Goal: Book appointment/travel/reservation

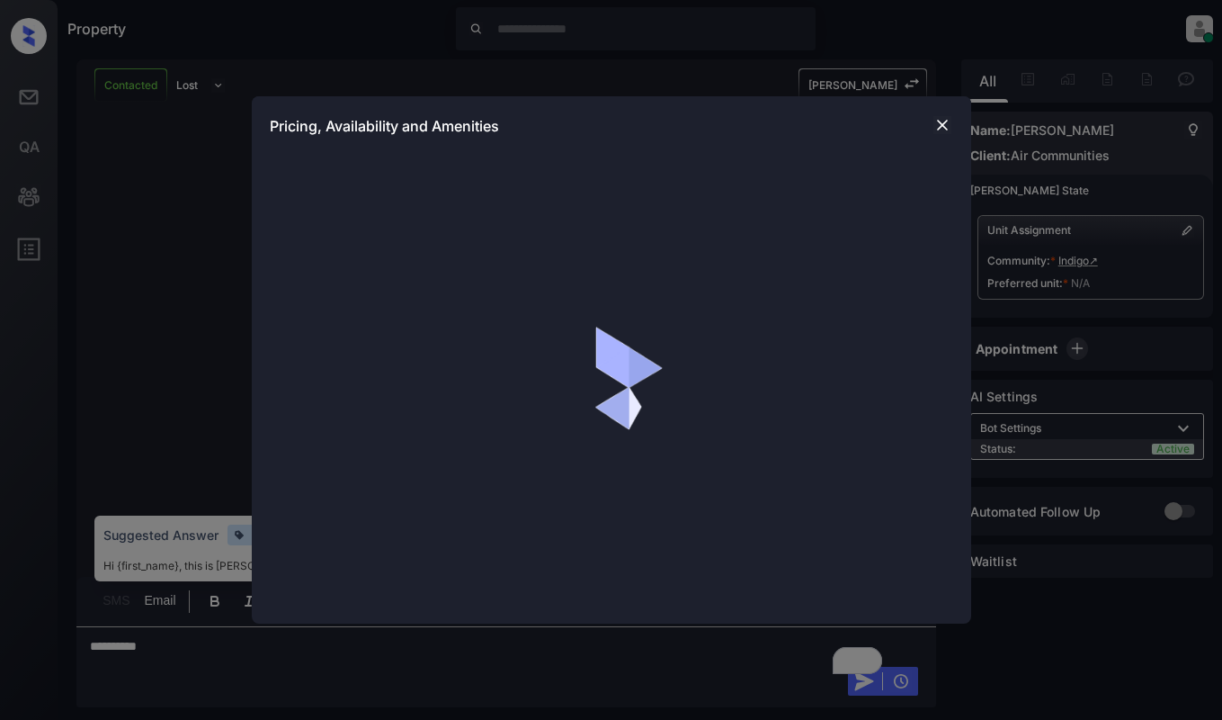
scroll to position [1348, 0]
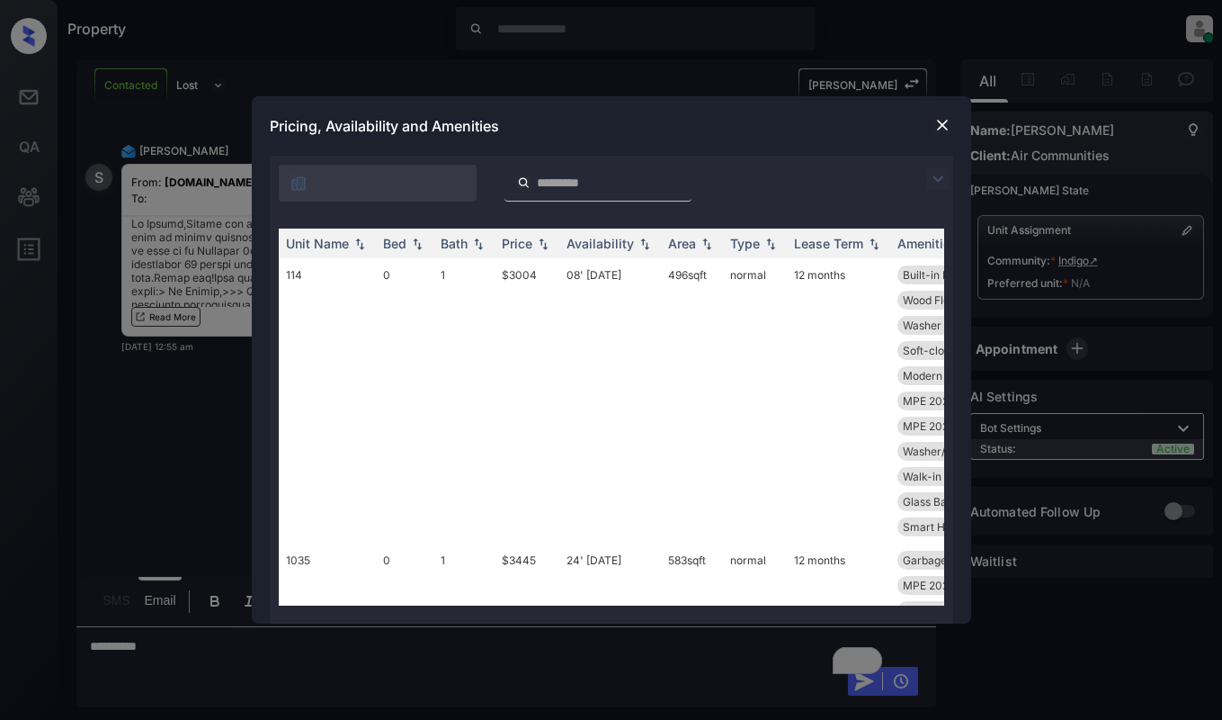
click at [944, 182] on img at bounding box center [938, 179] width 22 height 22
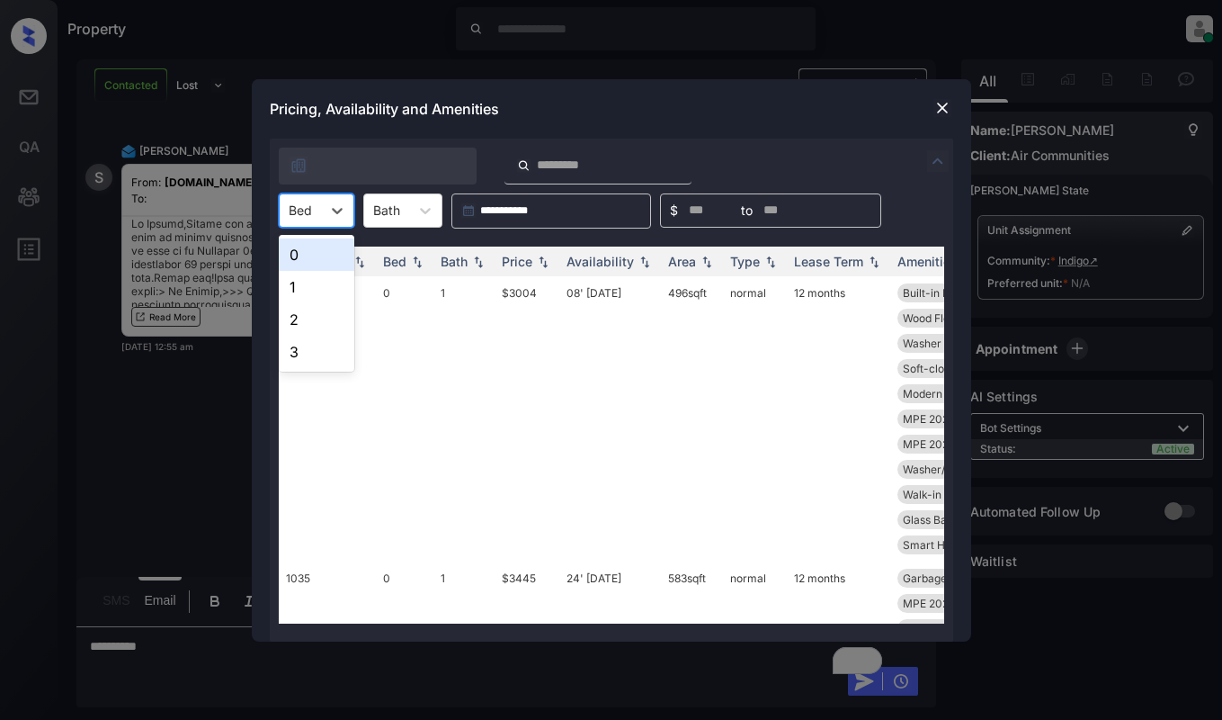
drag, startPoint x: 305, startPoint y: 201, endPoint x: 313, endPoint y: 222, distance: 23.1
click at [306, 201] on div at bounding box center [300, 210] width 23 height 19
click at [310, 246] on div "0" at bounding box center [317, 254] width 76 height 32
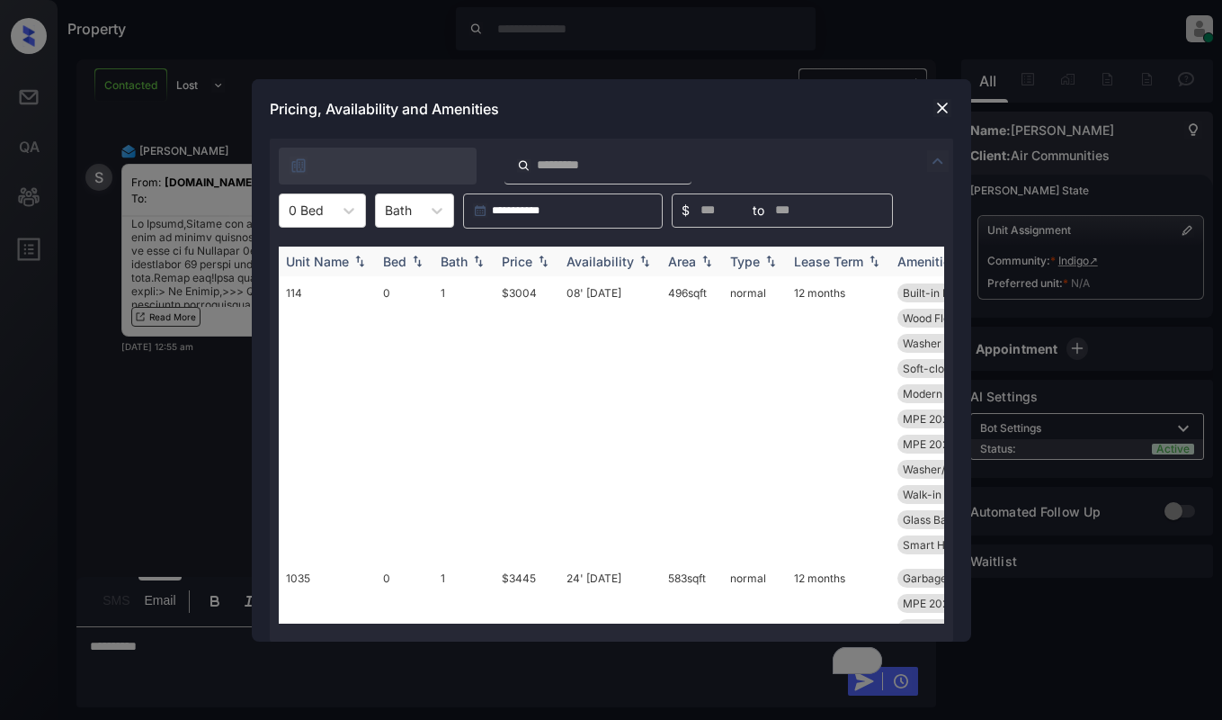
click at [535, 252] on th "Price" at bounding box center [527, 261] width 65 height 30
click at [536, 309] on td "$3004" at bounding box center [527, 418] width 65 height 285
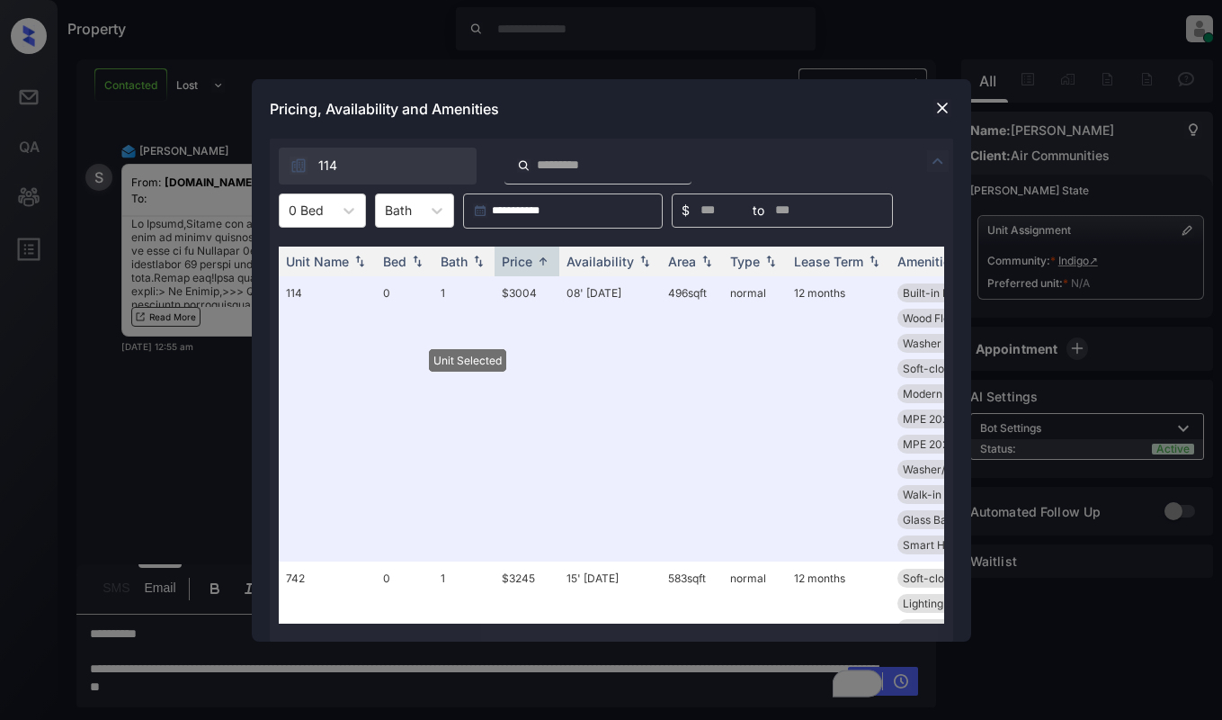
click at [955, 101] on div "Pricing, Availability and Amenities" at bounding box center [612, 108] width 720 height 59
click at [948, 103] on img at bounding box center [943, 108] width 18 height 18
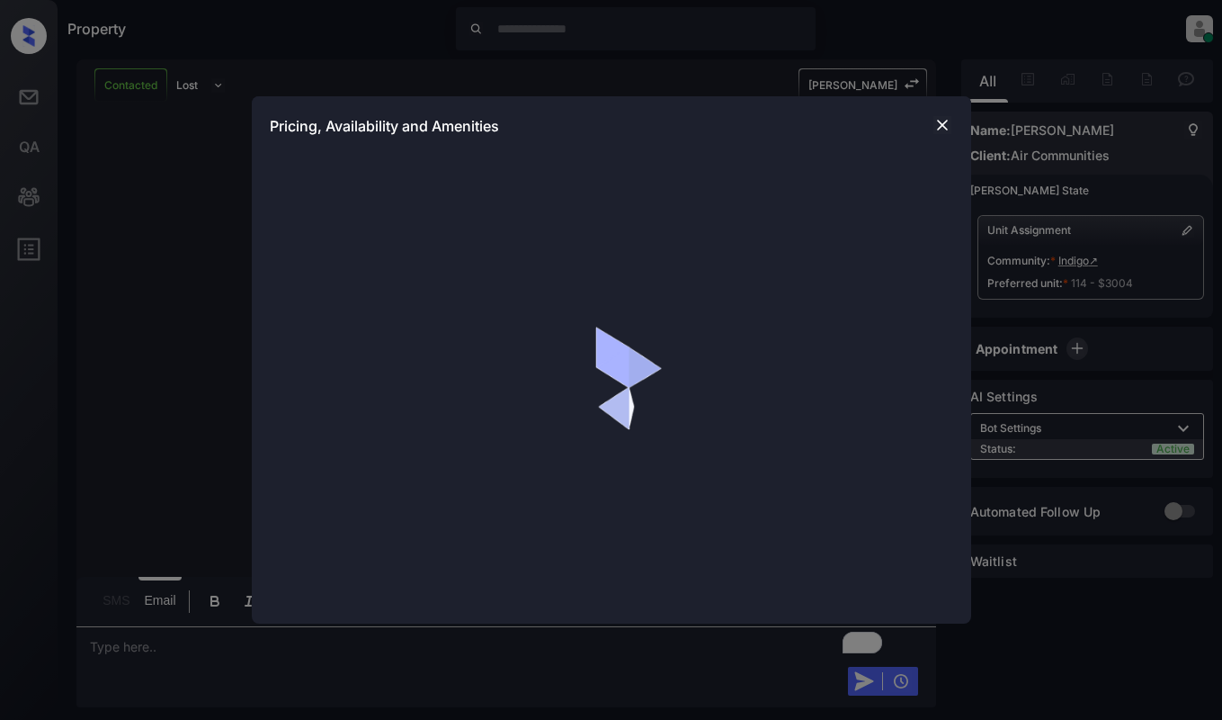
scroll to position [1195, 0]
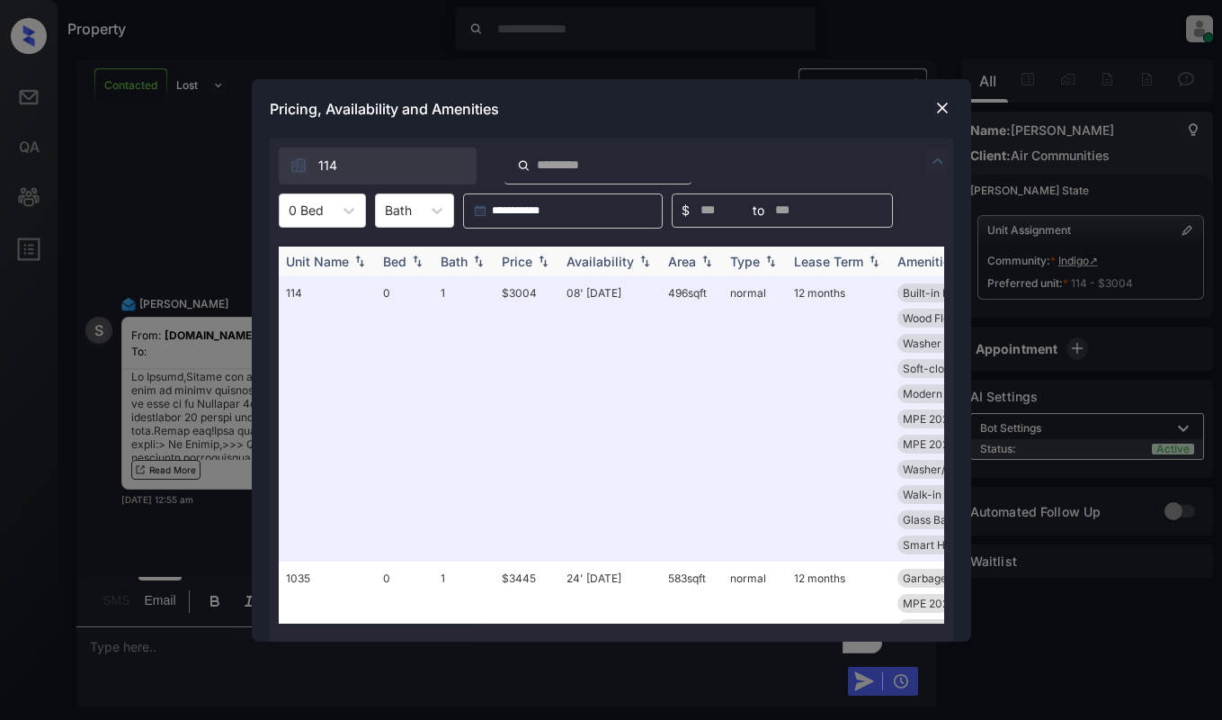
click at [541, 260] on img at bounding box center [543, 261] width 18 height 13
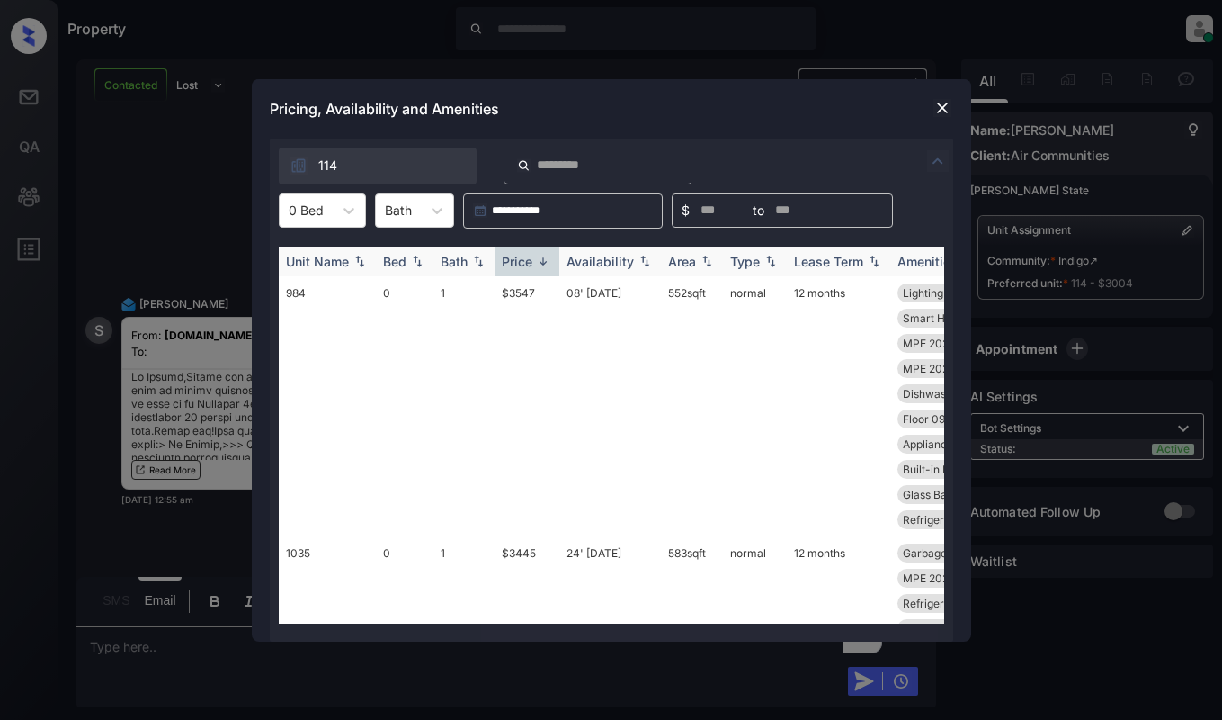
click at [541, 260] on img at bounding box center [543, 261] width 18 height 13
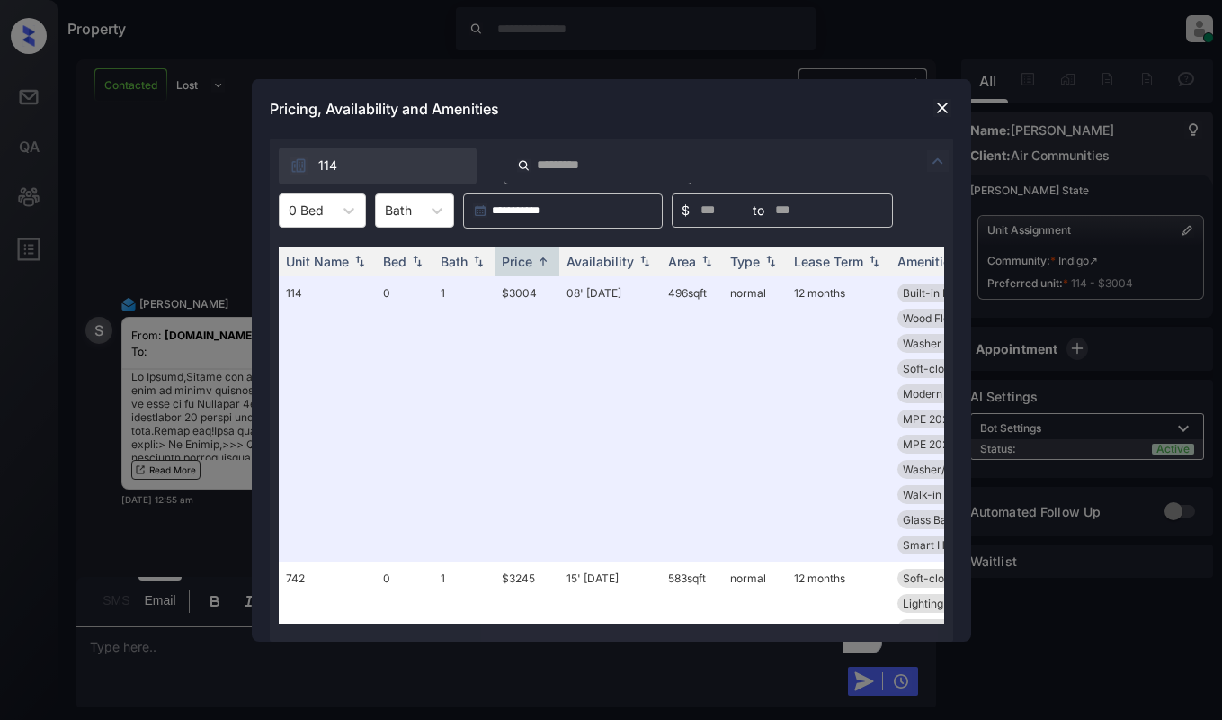
click at [937, 112] on img at bounding box center [943, 108] width 18 height 18
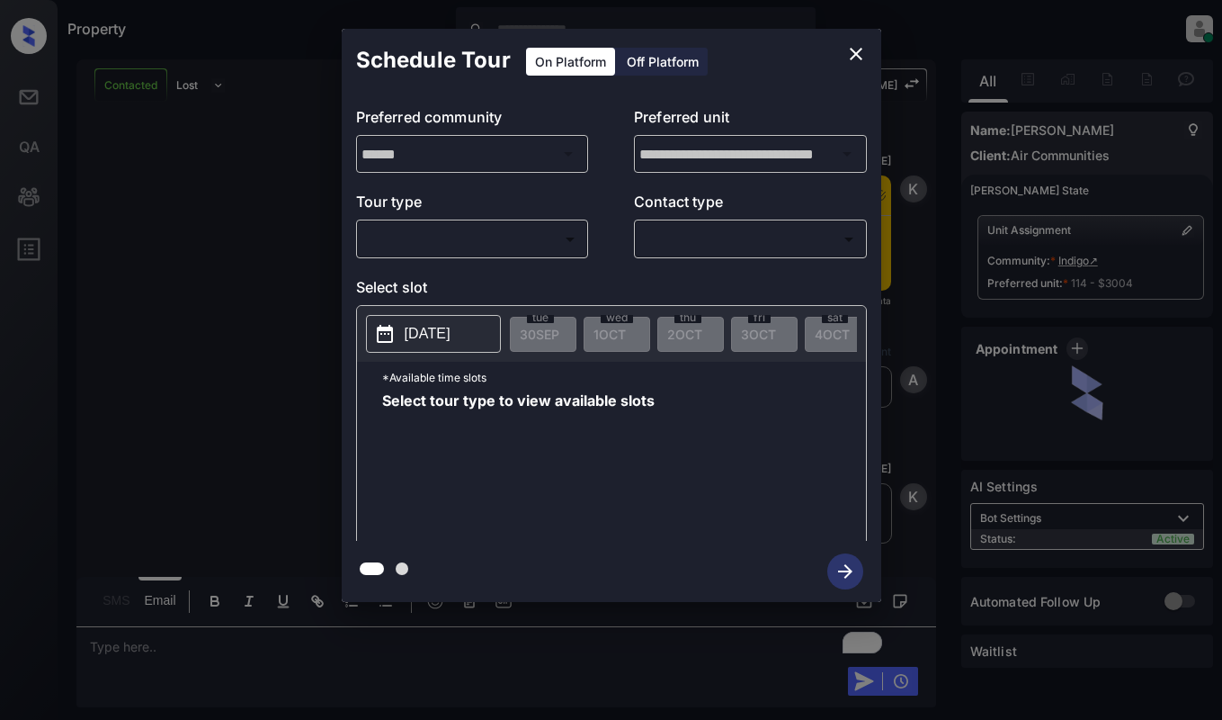
scroll to position [1195, 0]
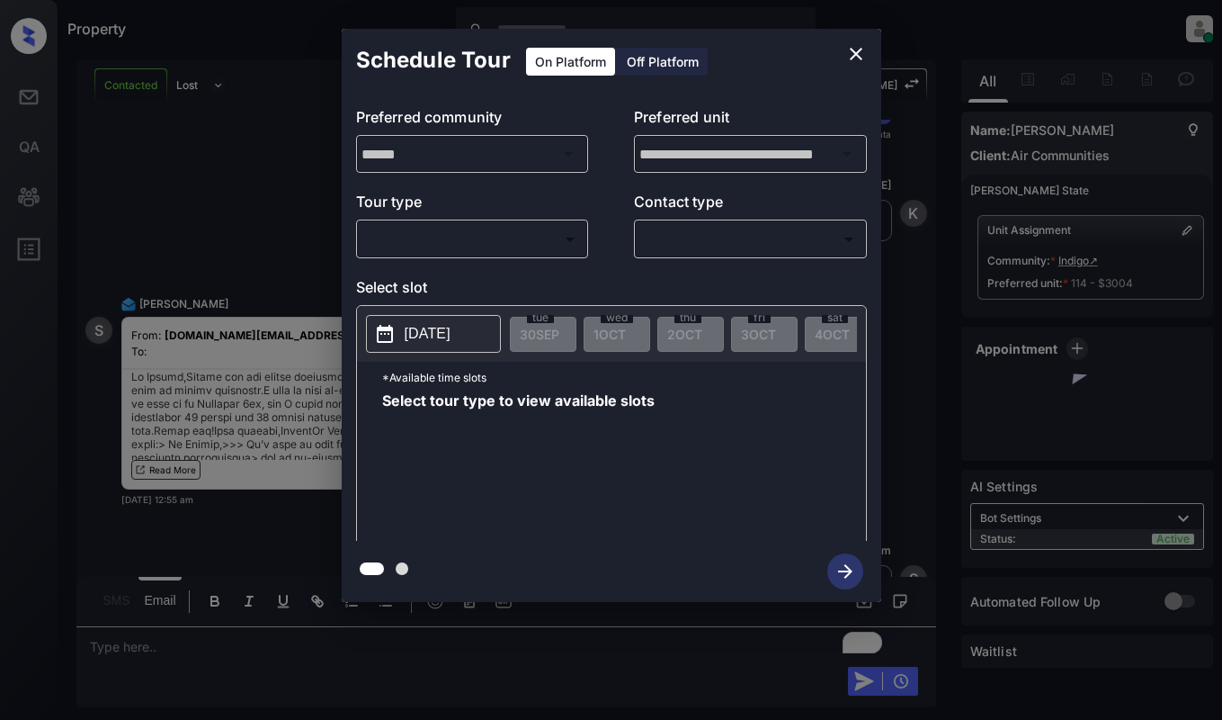
click at [470, 240] on body "Property [PERSON_NAME] Online Set yourself offline Set yourself on break Profil…" at bounding box center [611, 360] width 1222 height 720
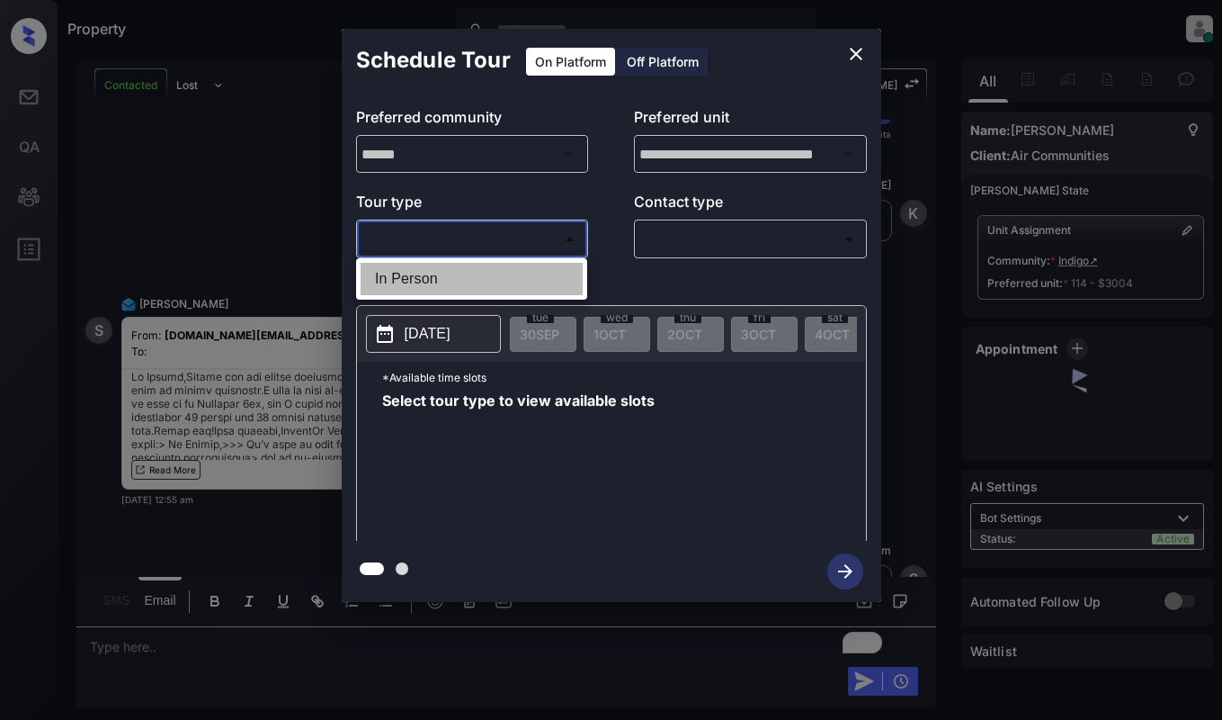
click at [478, 279] on li "In Person" at bounding box center [472, 279] width 222 height 32
type input "********"
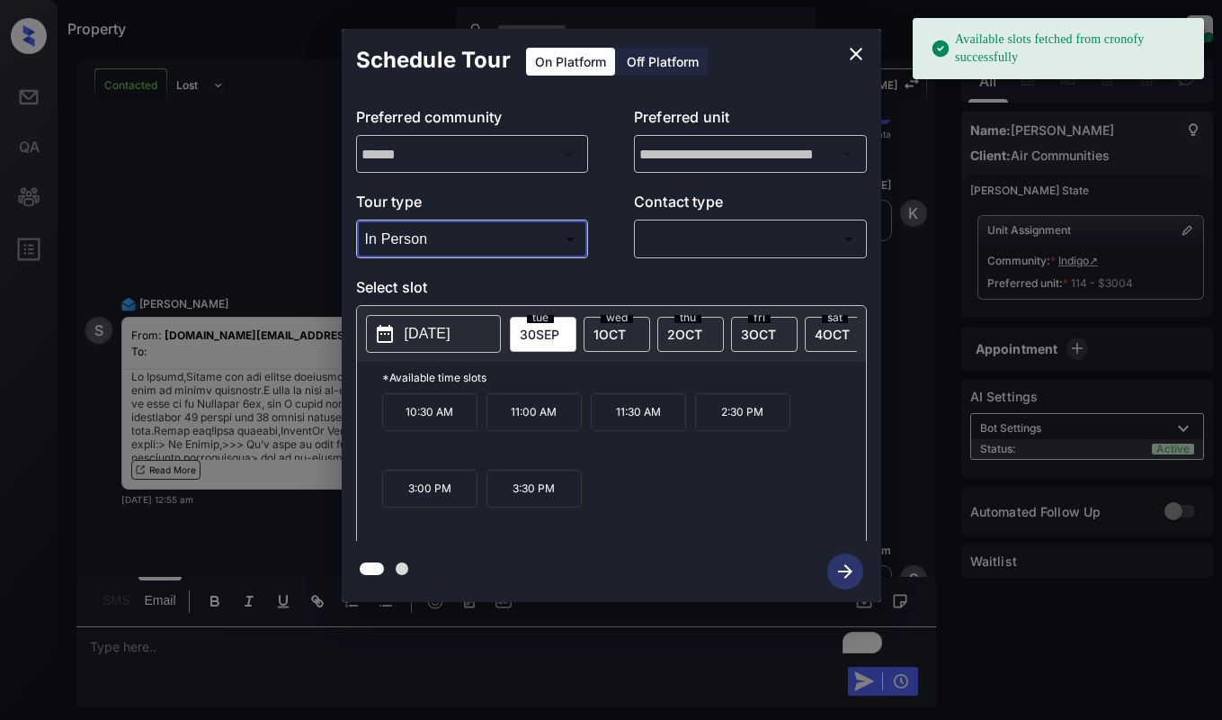
click at [451, 344] on p "[DATE]" at bounding box center [428, 334] width 46 height 22
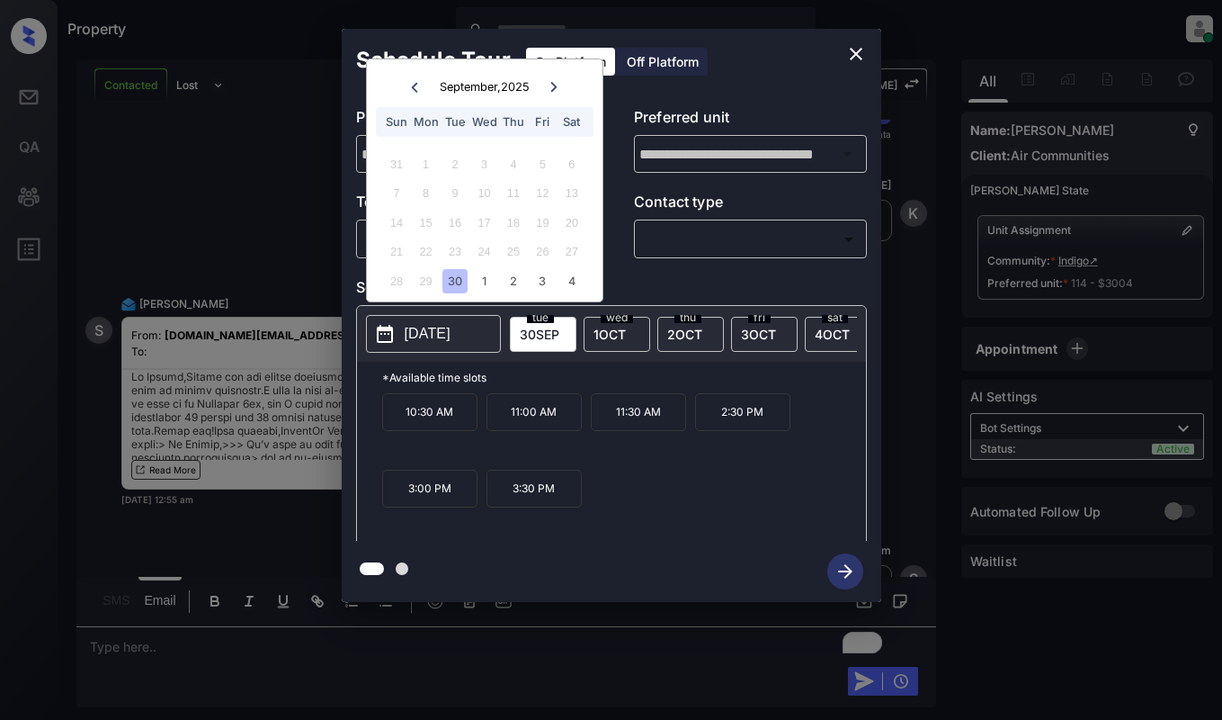
click at [557, 91] on icon at bounding box center [554, 87] width 11 height 11
click at [545, 256] on div "24" at bounding box center [543, 251] width 24 height 24
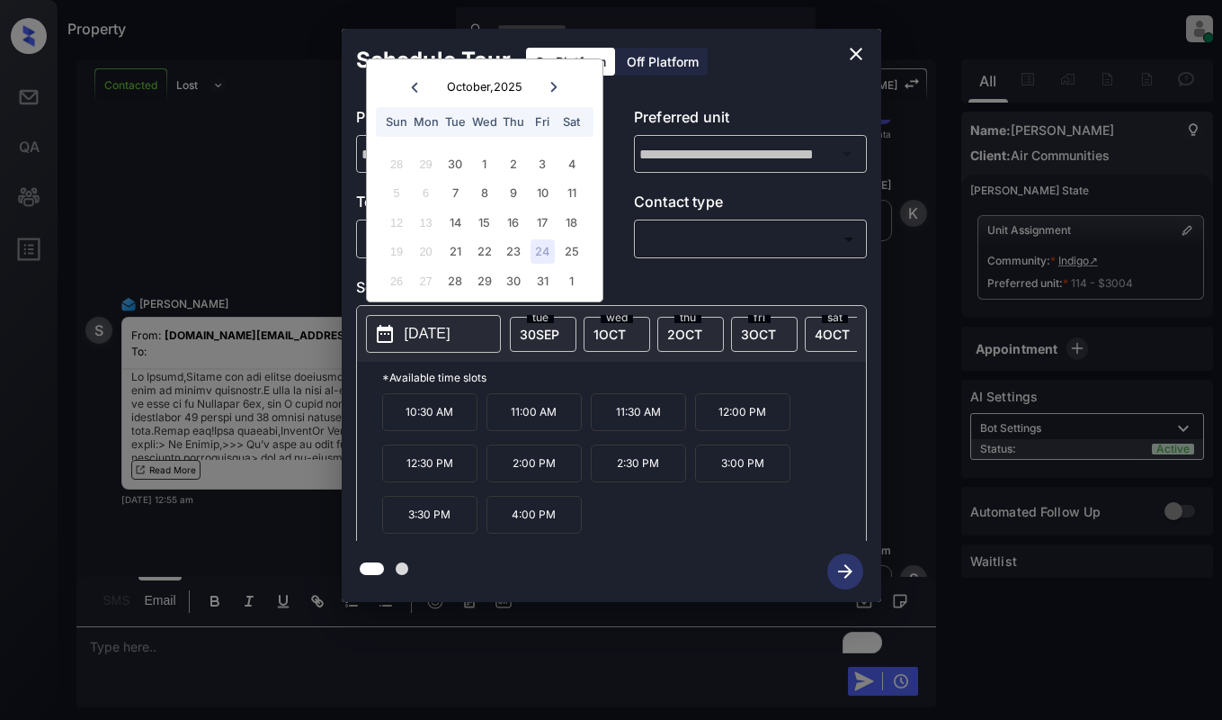
click at [860, 47] on icon "close" at bounding box center [856, 54] width 22 height 22
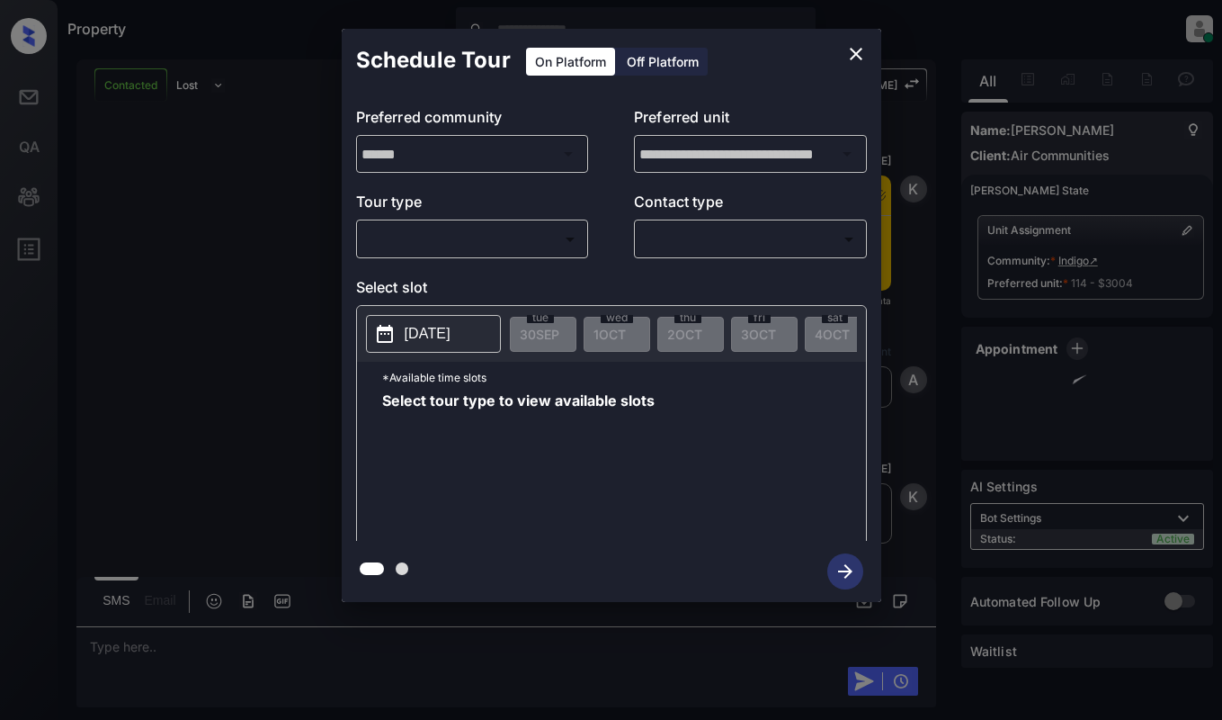
scroll to position [2375, 0]
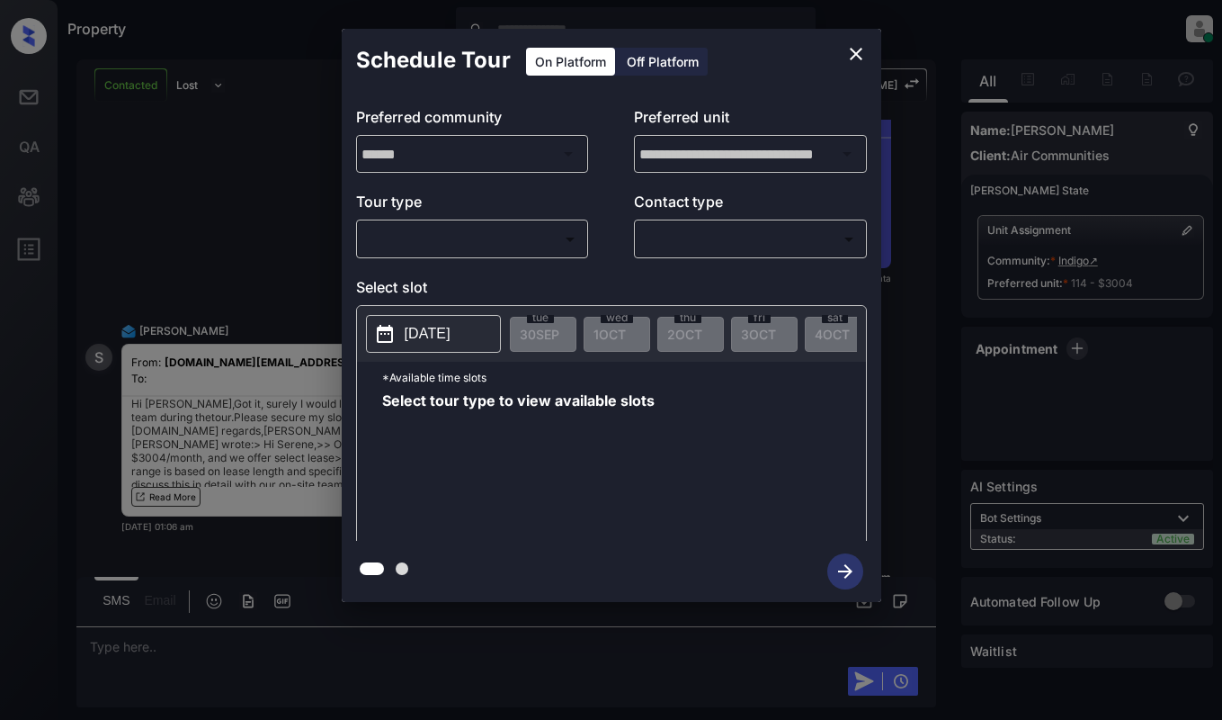
click at [505, 215] on p "Tour type" at bounding box center [472, 205] width 233 height 29
click at [512, 231] on body "Property [PERSON_NAME] Online Set yourself offline Set yourself on break Profil…" at bounding box center [611, 360] width 1222 height 720
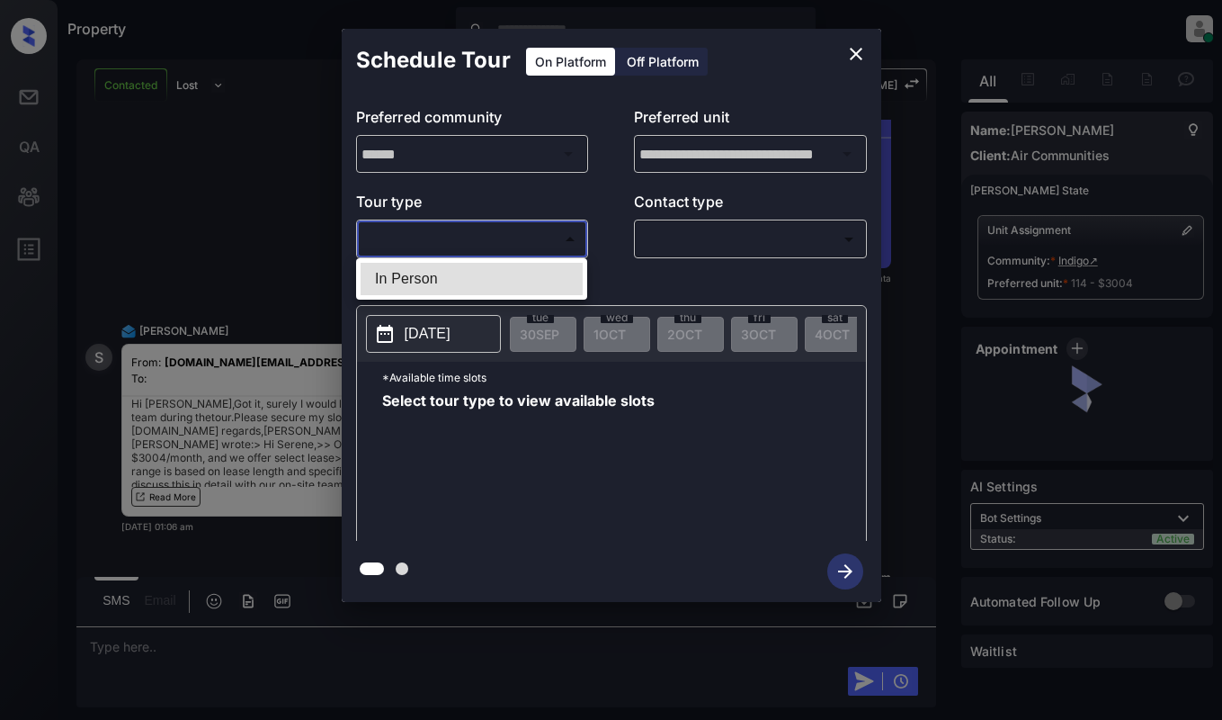
click at [498, 265] on li "In Person" at bounding box center [472, 279] width 222 height 32
type input "********"
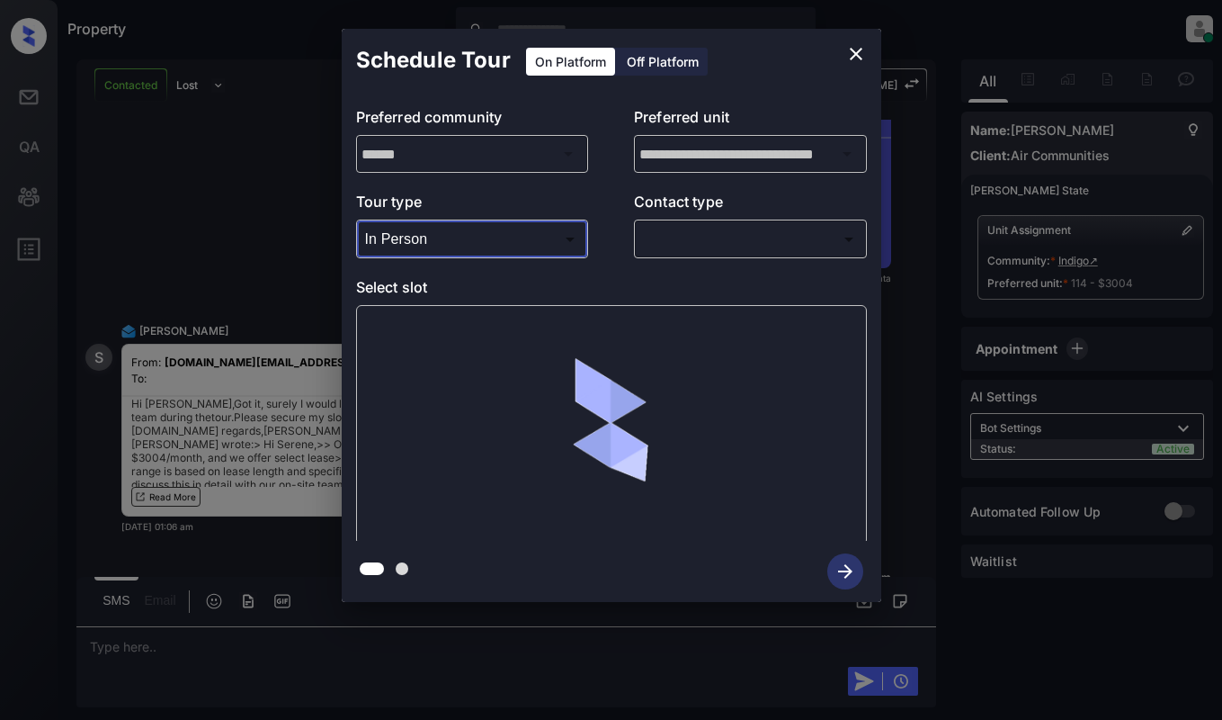
click at [705, 238] on body "Property [PERSON_NAME] Online Set yourself offline Set yourself on break Profil…" at bounding box center [611, 360] width 1222 height 720
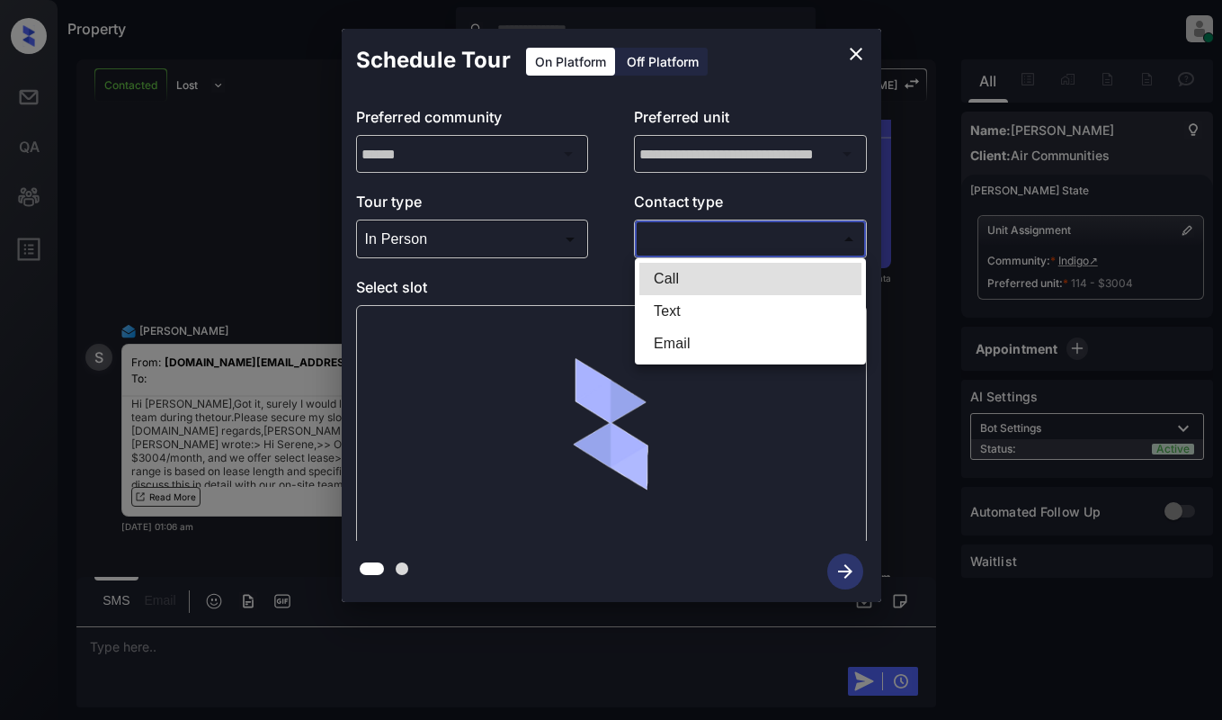
click at [684, 339] on li "Email" at bounding box center [750, 343] width 222 height 32
type input "*****"
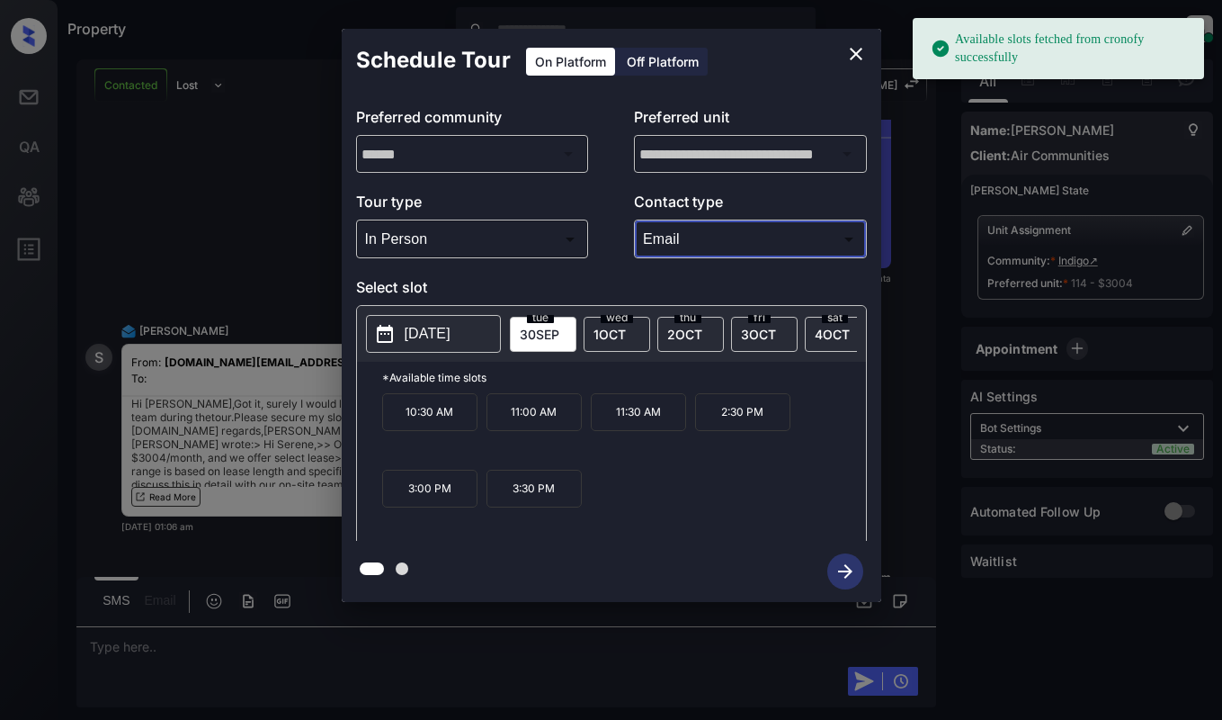
click at [451, 330] on p "[DATE]" at bounding box center [428, 334] width 46 height 22
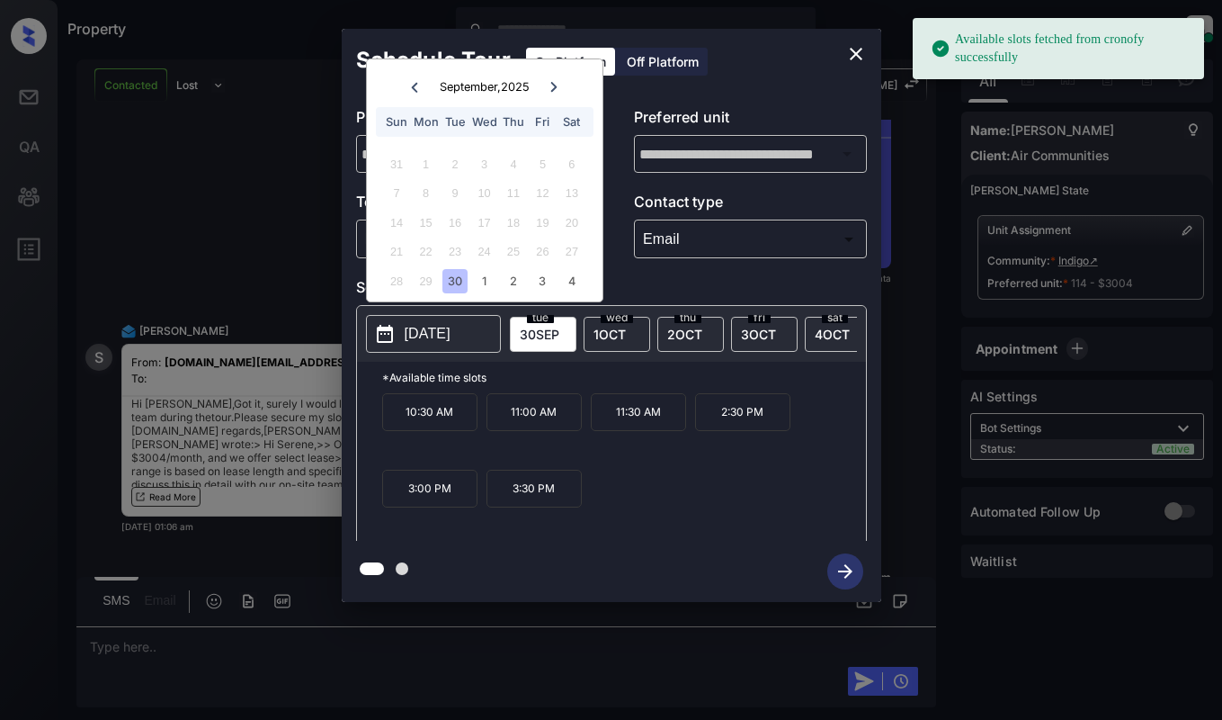
click at [549, 82] on icon at bounding box center [554, 87] width 11 height 11
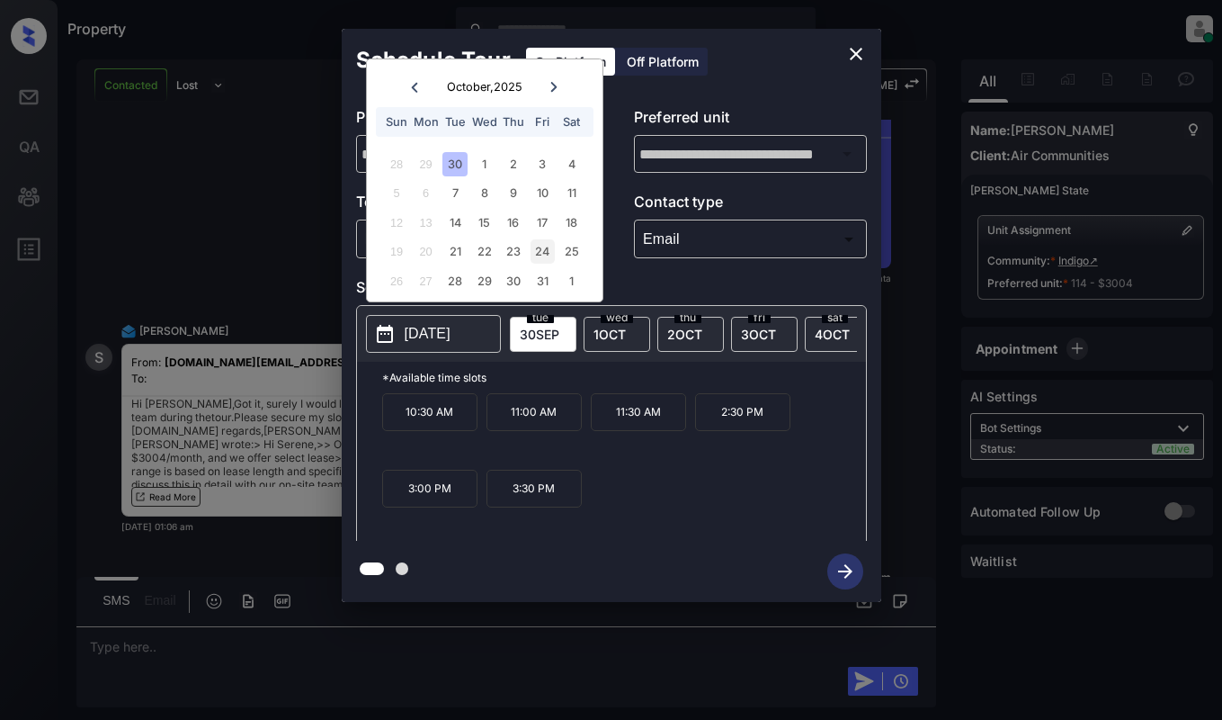
click at [533, 255] on div "24" at bounding box center [543, 251] width 24 height 24
click at [542, 468] on p "2:00 PM" at bounding box center [534, 463] width 95 height 38
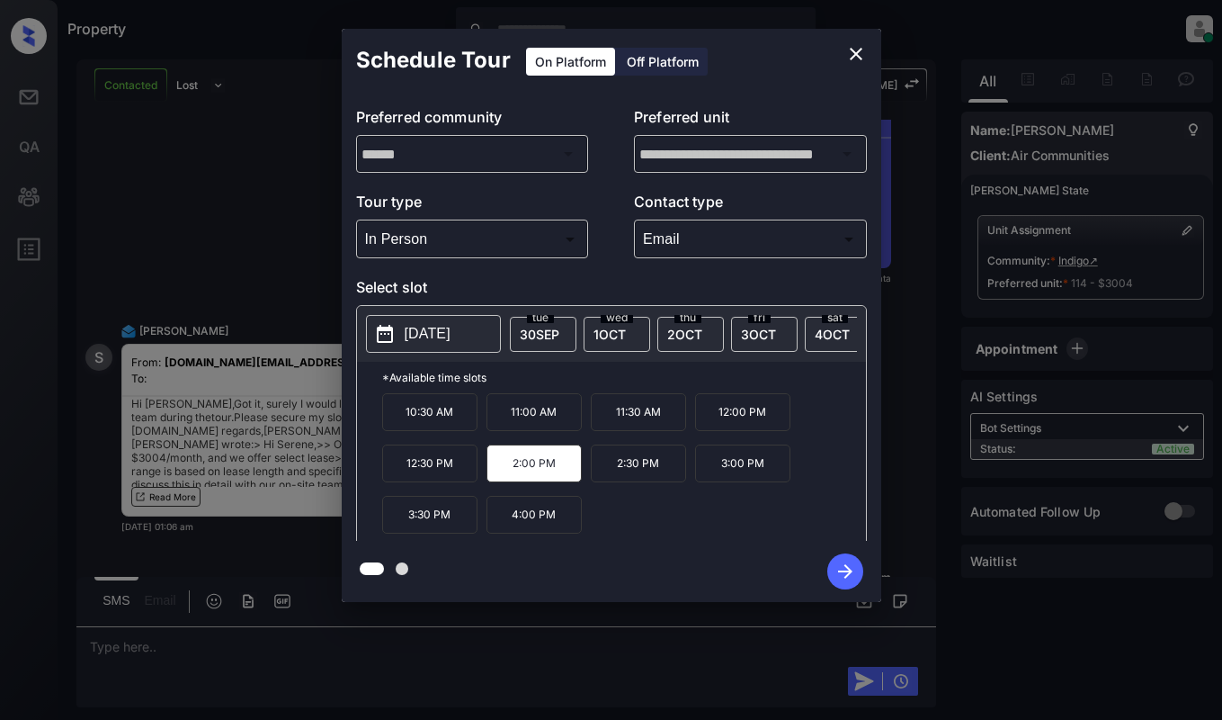
click at [842, 570] on icon "button" at bounding box center [845, 571] width 14 height 14
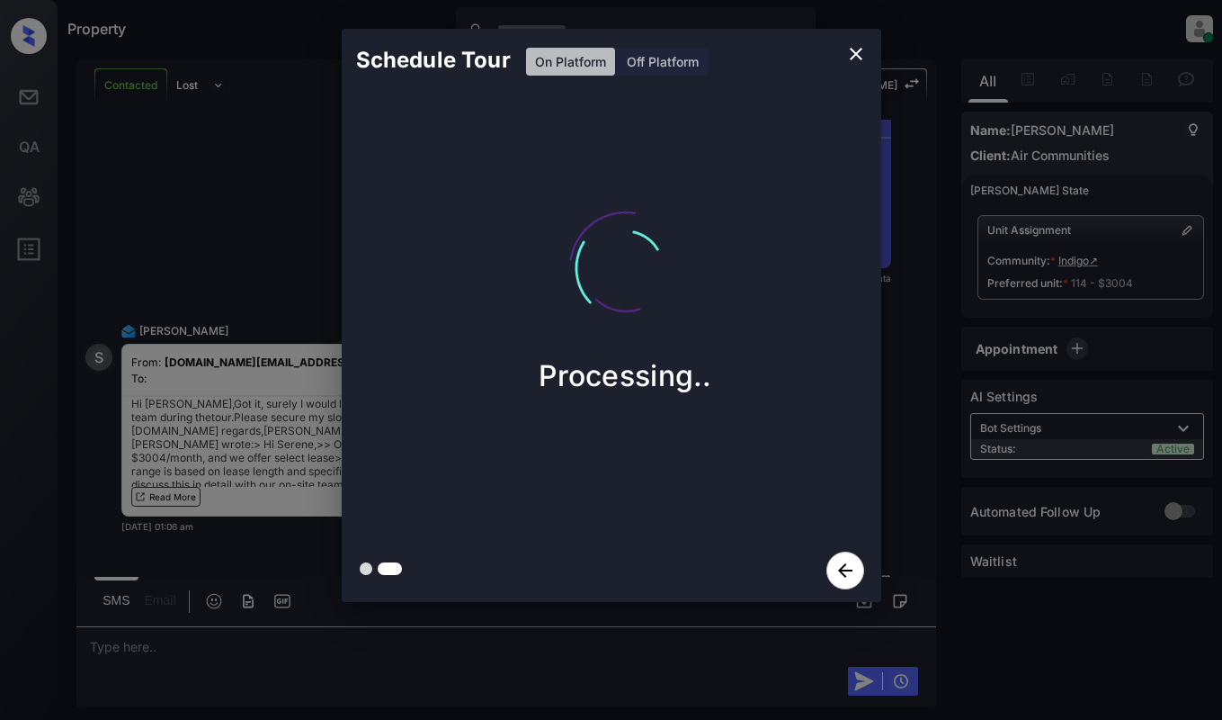
click at [0, 719] on div at bounding box center [0, 720] width 0 height 0
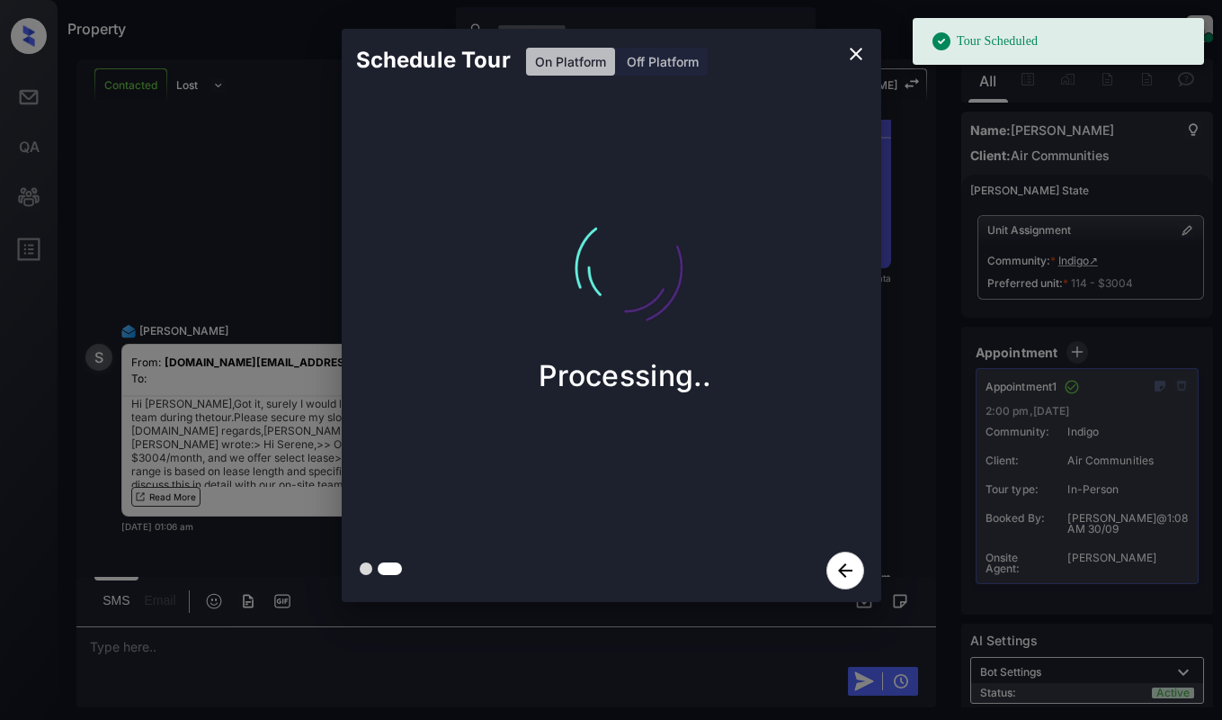
click at [242, 219] on div "Schedule Tour On Platform Off Platform Processing.." at bounding box center [611, 315] width 1222 height 631
